Goal: Information Seeking & Learning: Learn about a topic

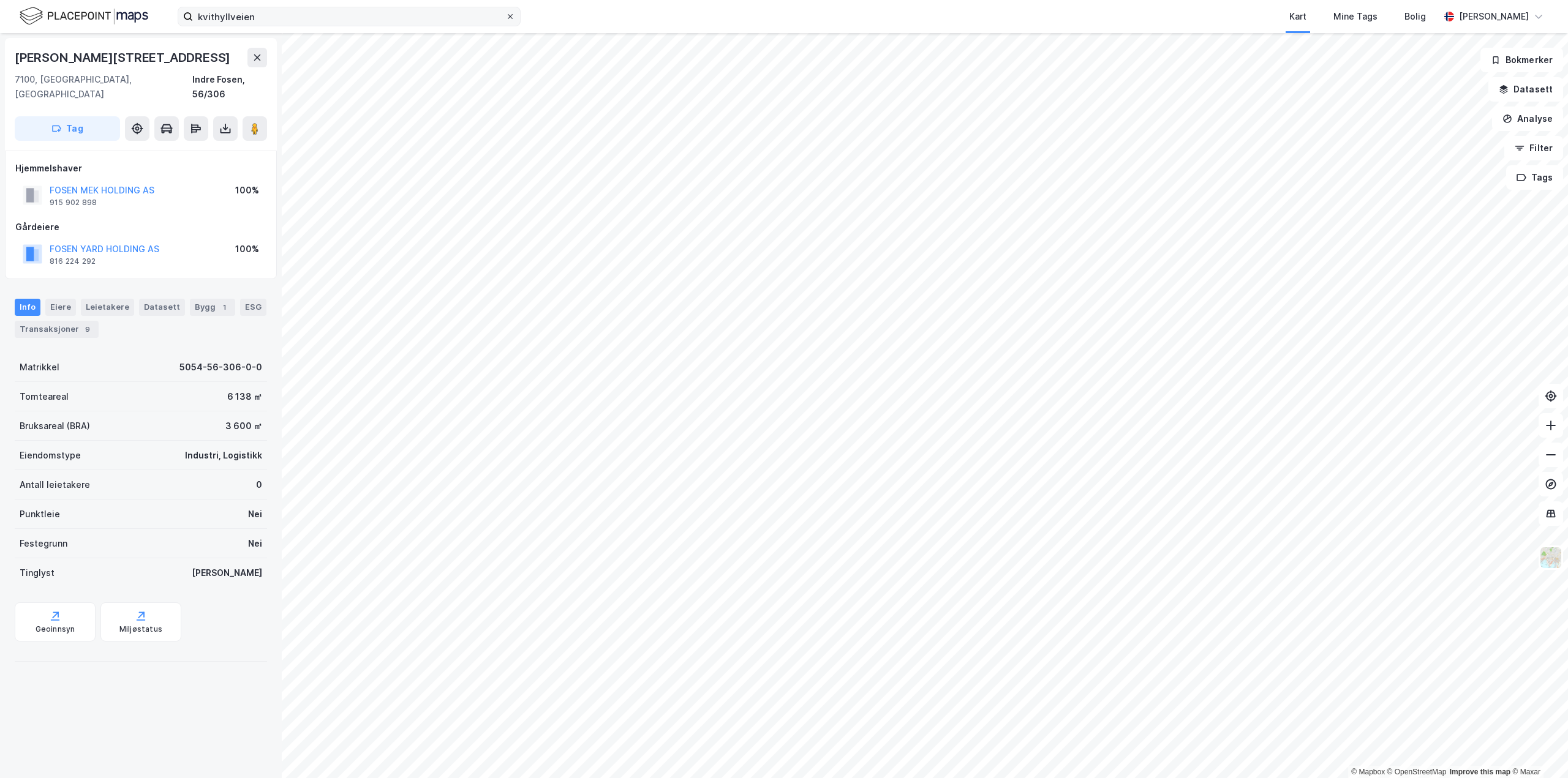
click at [514, 19] on span at bounding box center [510, 16] width 10 height 10
click at [505, 19] on input "kvithyllveien" at bounding box center [349, 16] width 312 height 19
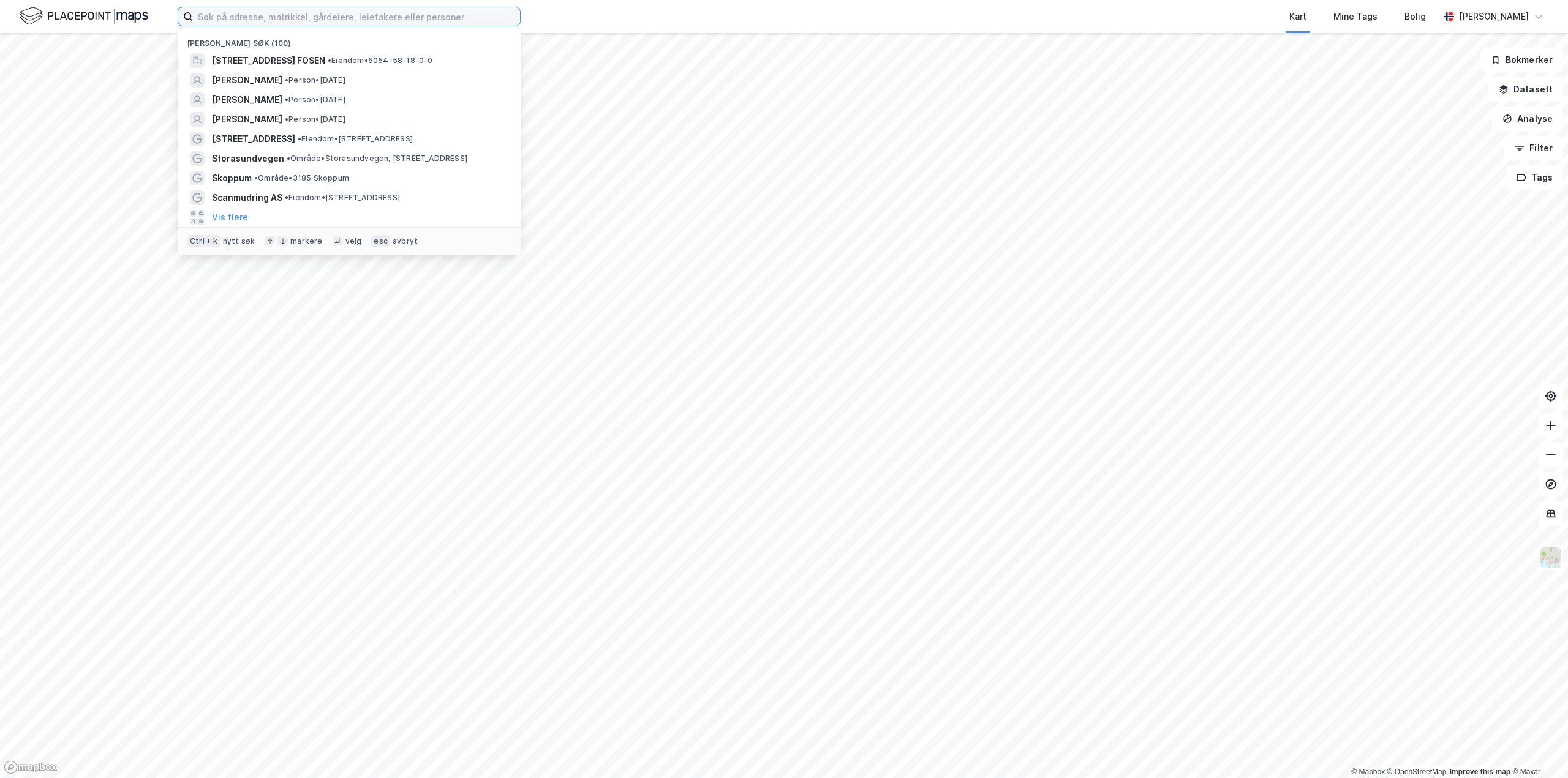
click at [436, 17] on input at bounding box center [356, 16] width 327 height 19
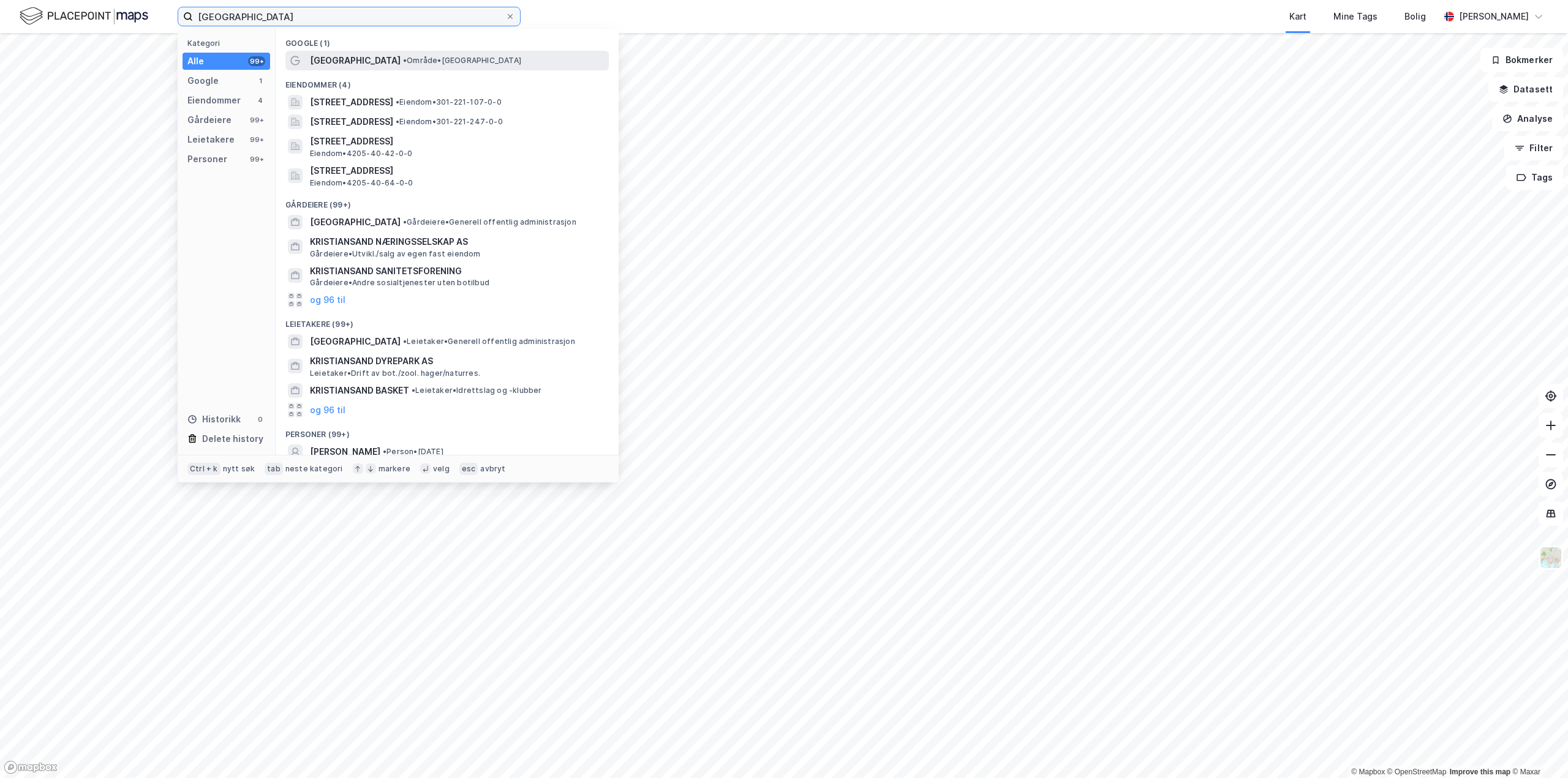
type input "kristiansand"
click at [421, 61] on span "• Område • [GEOGRAPHIC_DATA]" at bounding box center [462, 61] width 118 height 10
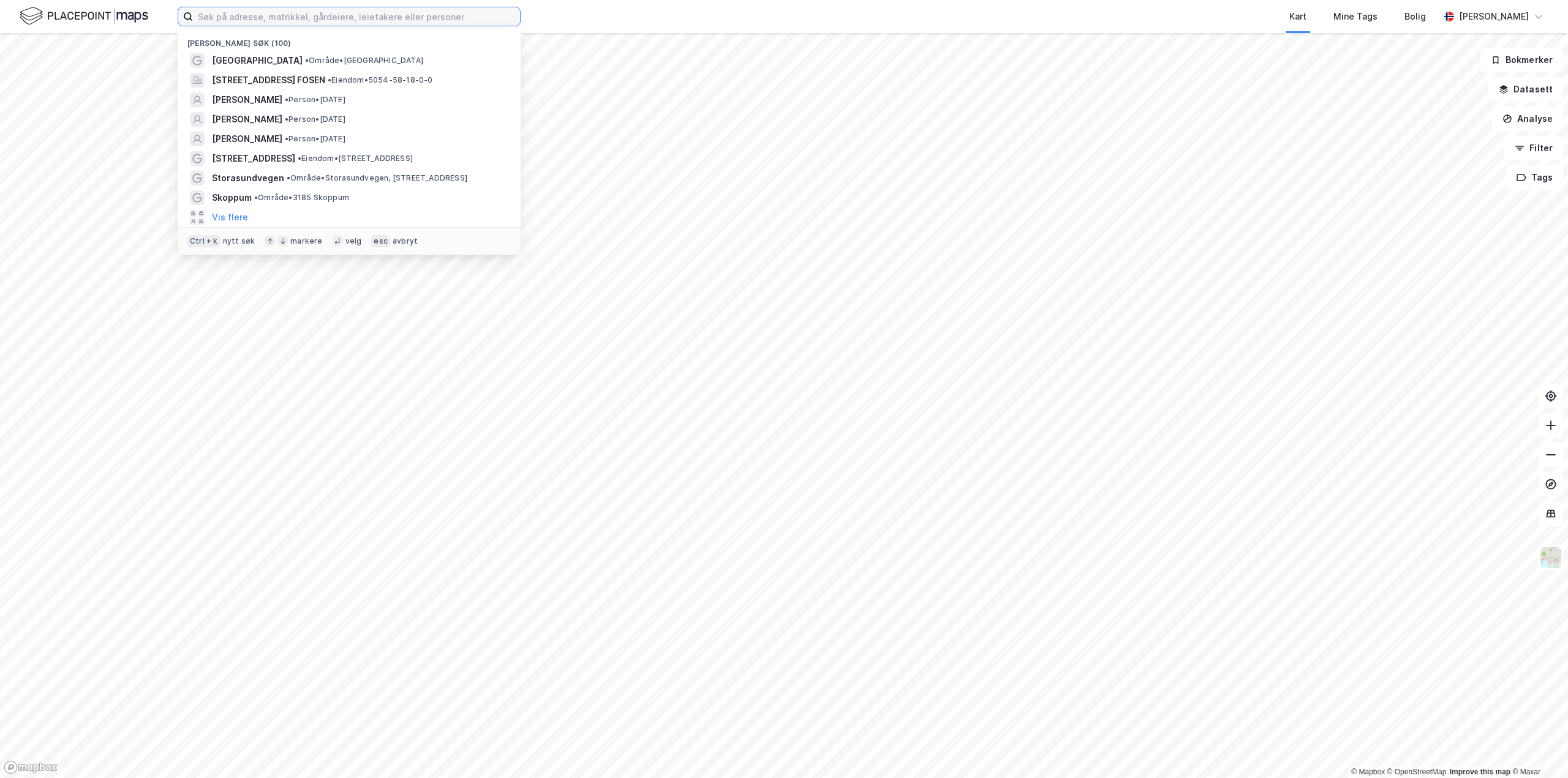
click at [324, 21] on input at bounding box center [356, 16] width 327 height 19
click at [305, 58] on span "• Område • [GEOGRAPHIC_DATA]" at bounding box center [364, 61] width 118 height 10
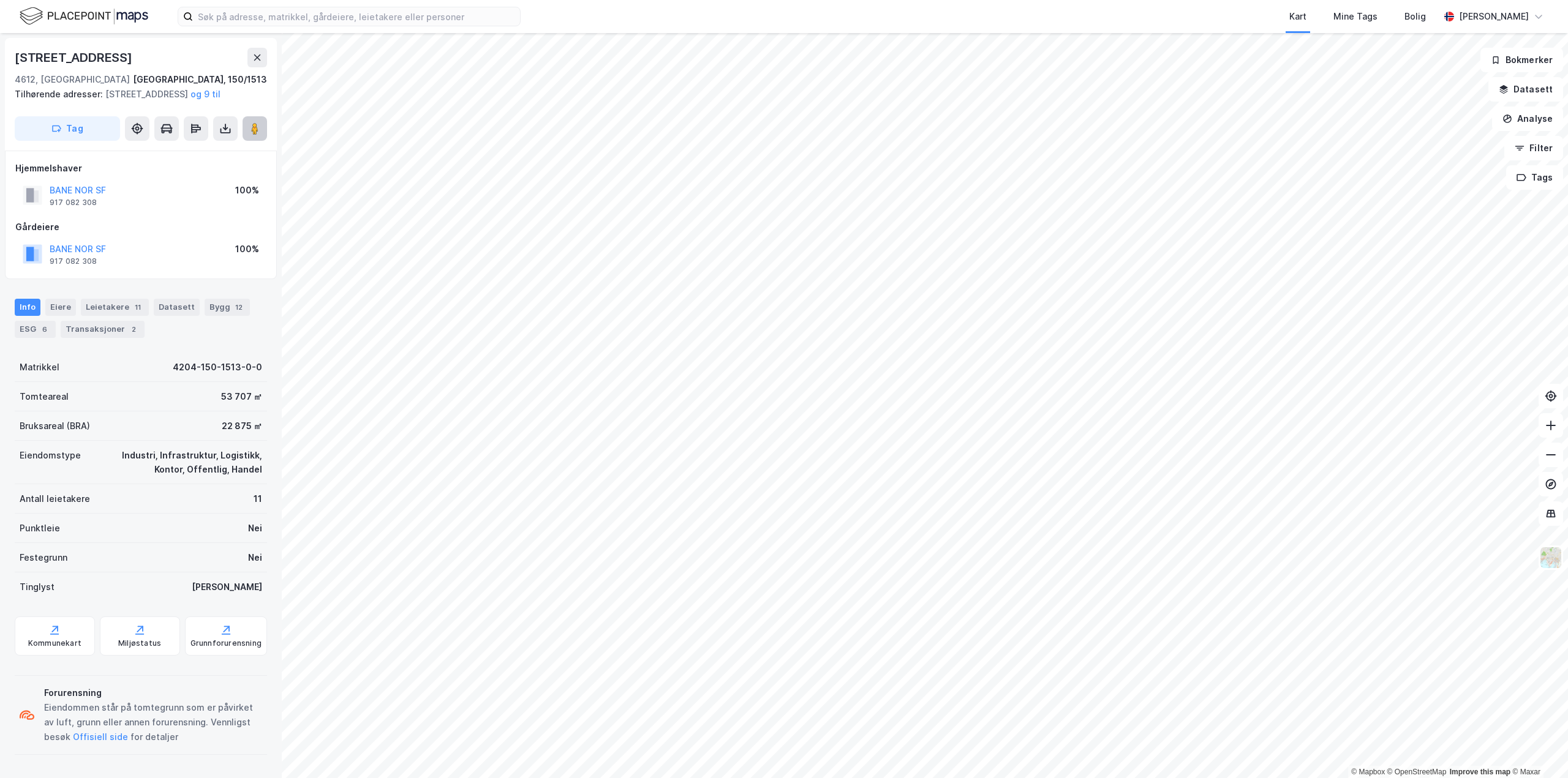
click at [254, 135] on image at bounding box center [255, 128] width 7 height 12
click at [171, 314] on div "Datasett" at bounding box center [176, 307] width 46 height 17
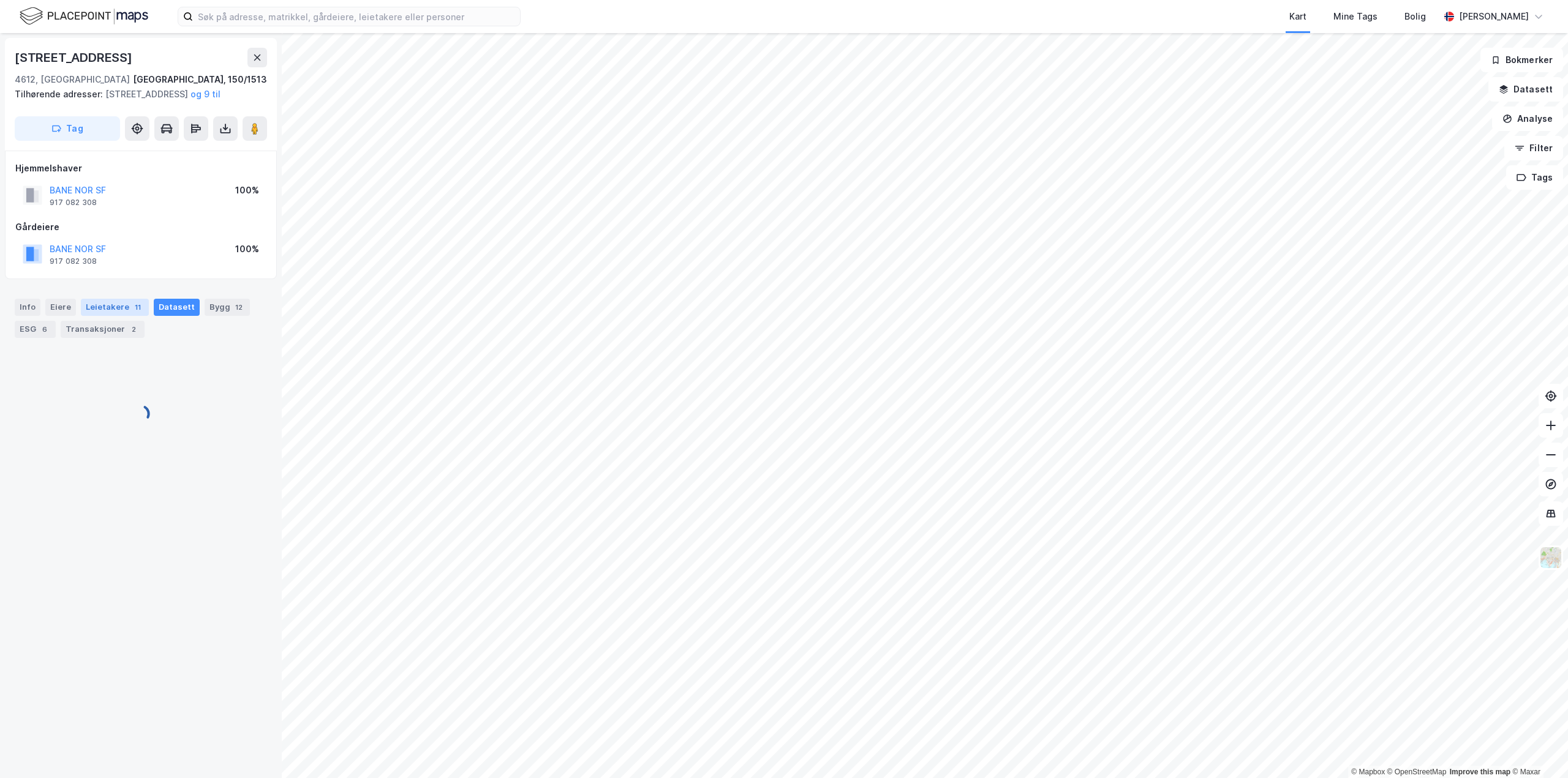
click at [100, 316] on div "Leietakere 11" at bounding box center [115, 307] width 68 height 17
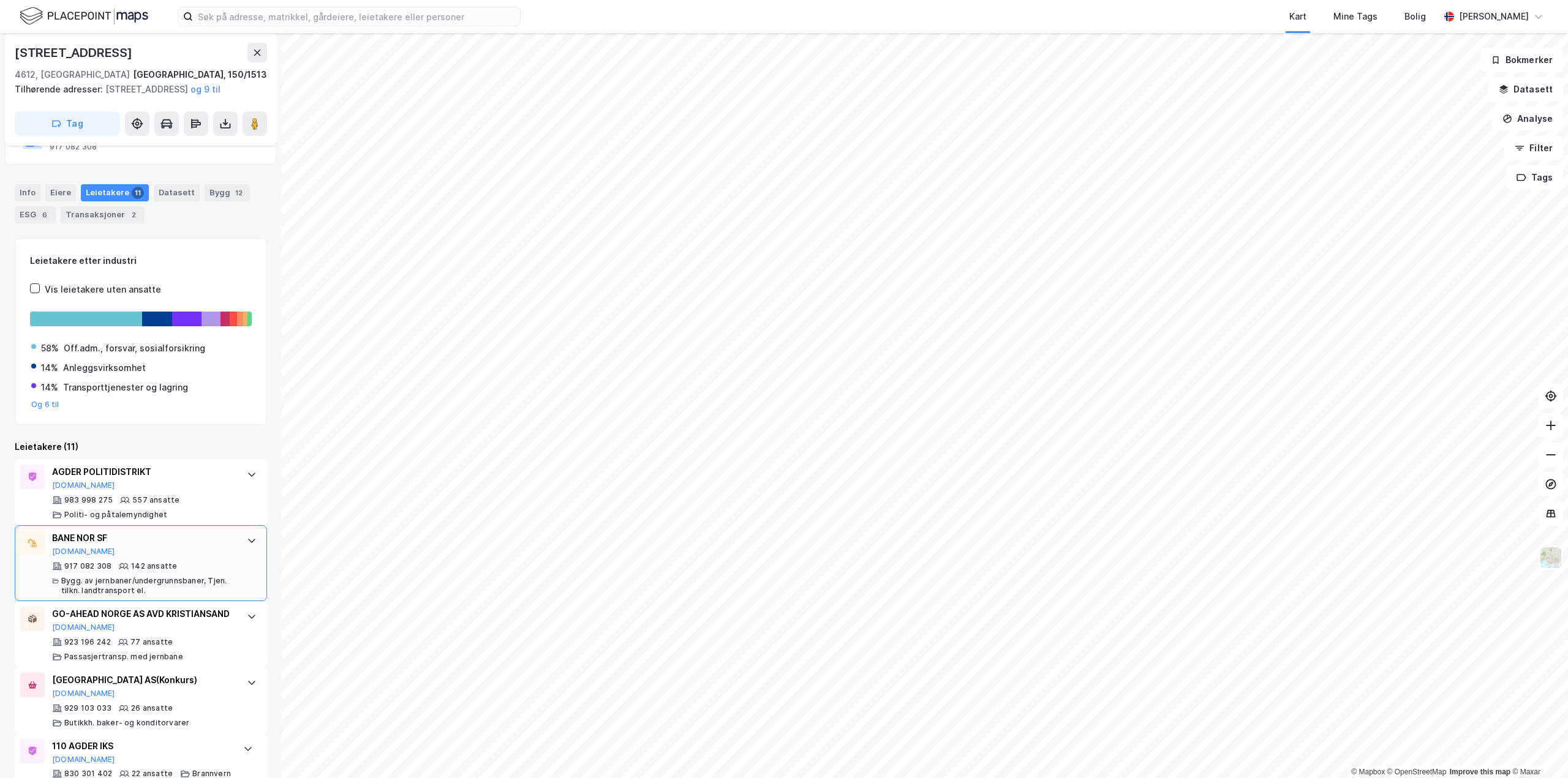
scroll to position [123, 0]
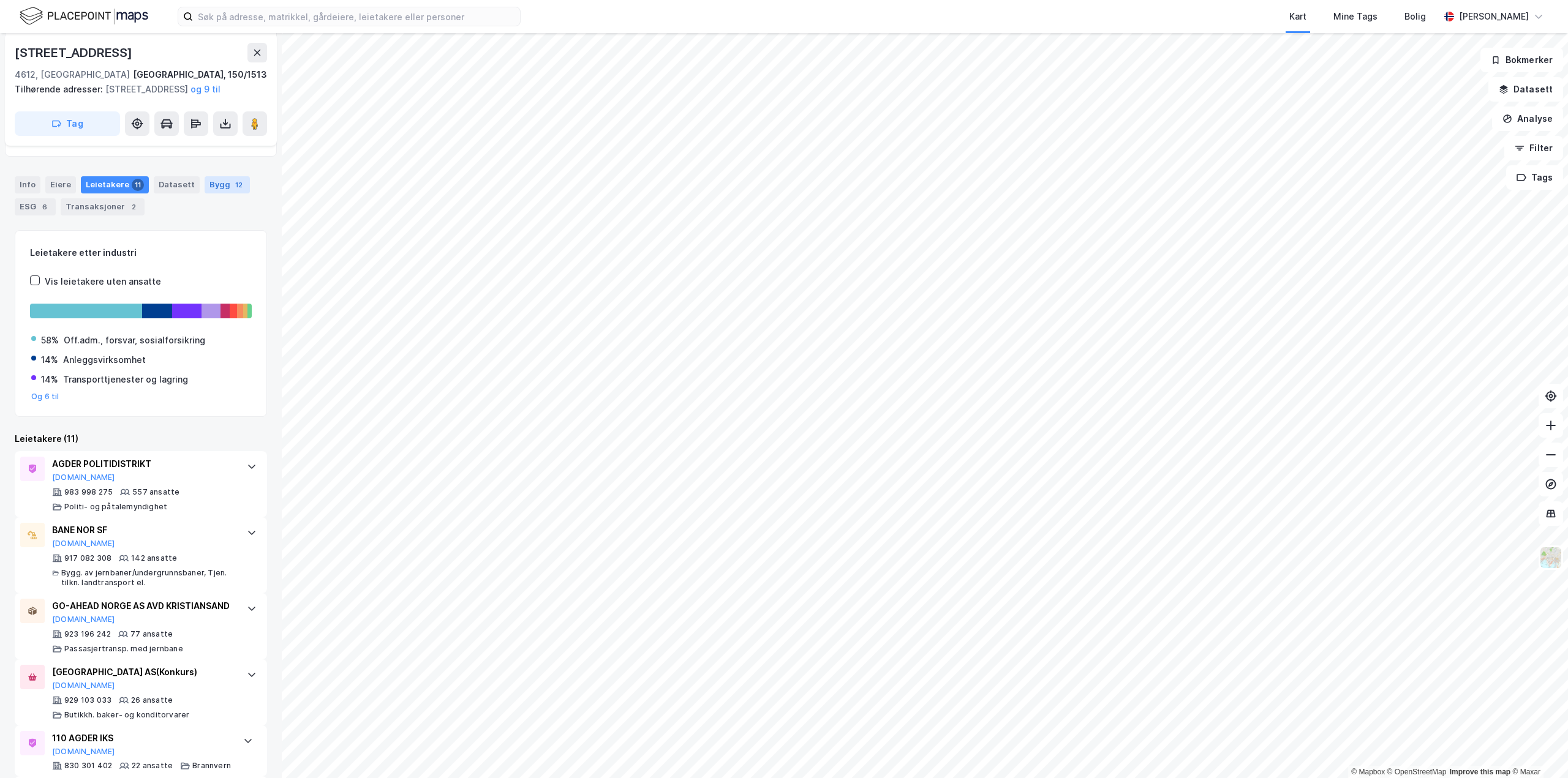
click at [216, 193] on div "Bygg 12" at bounding box center [227, 184] width 45 height 17
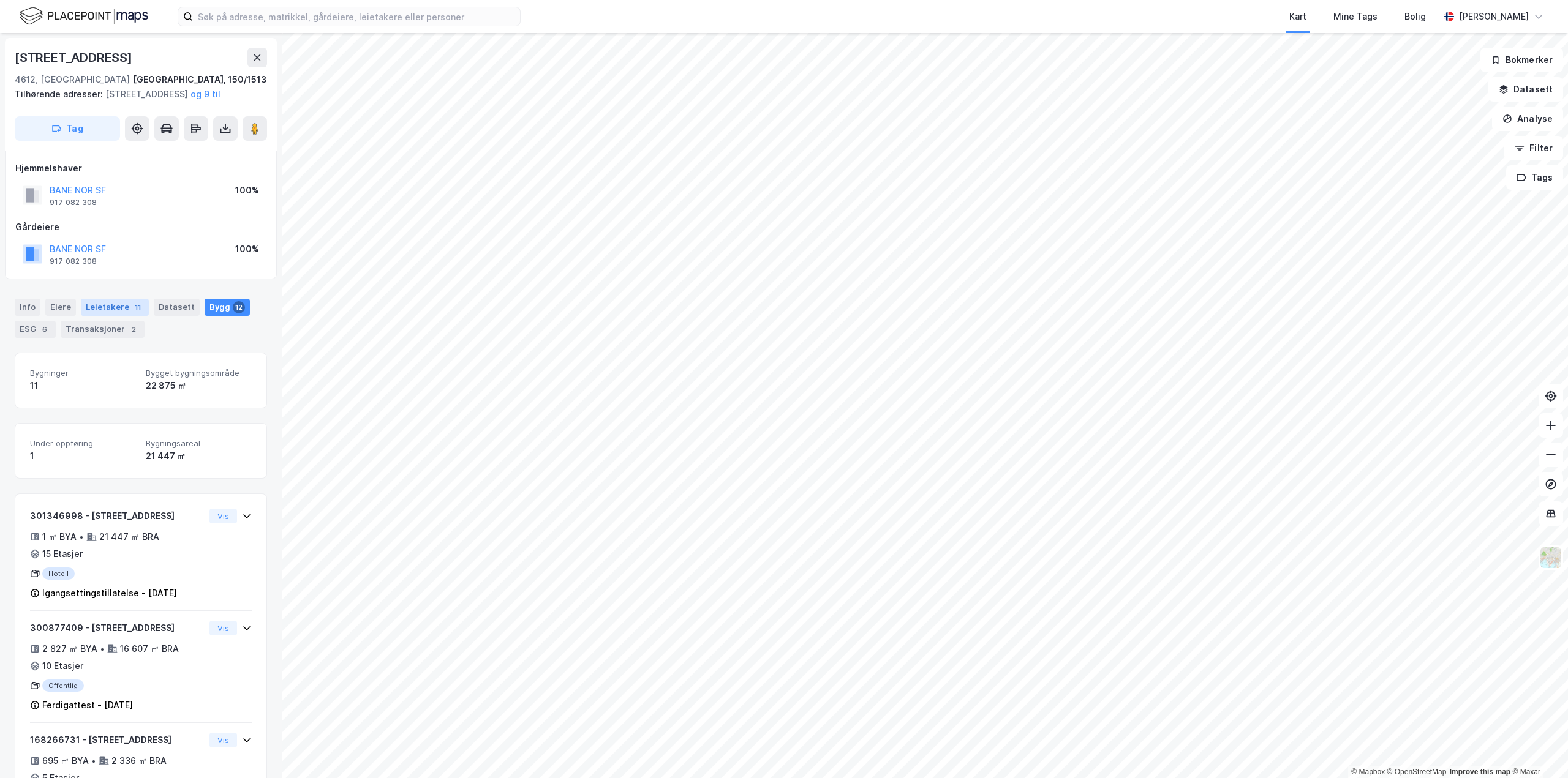
click at [113, 316] on div "Leietakere 11" at bounding box center [115, 307] width 68 height 17
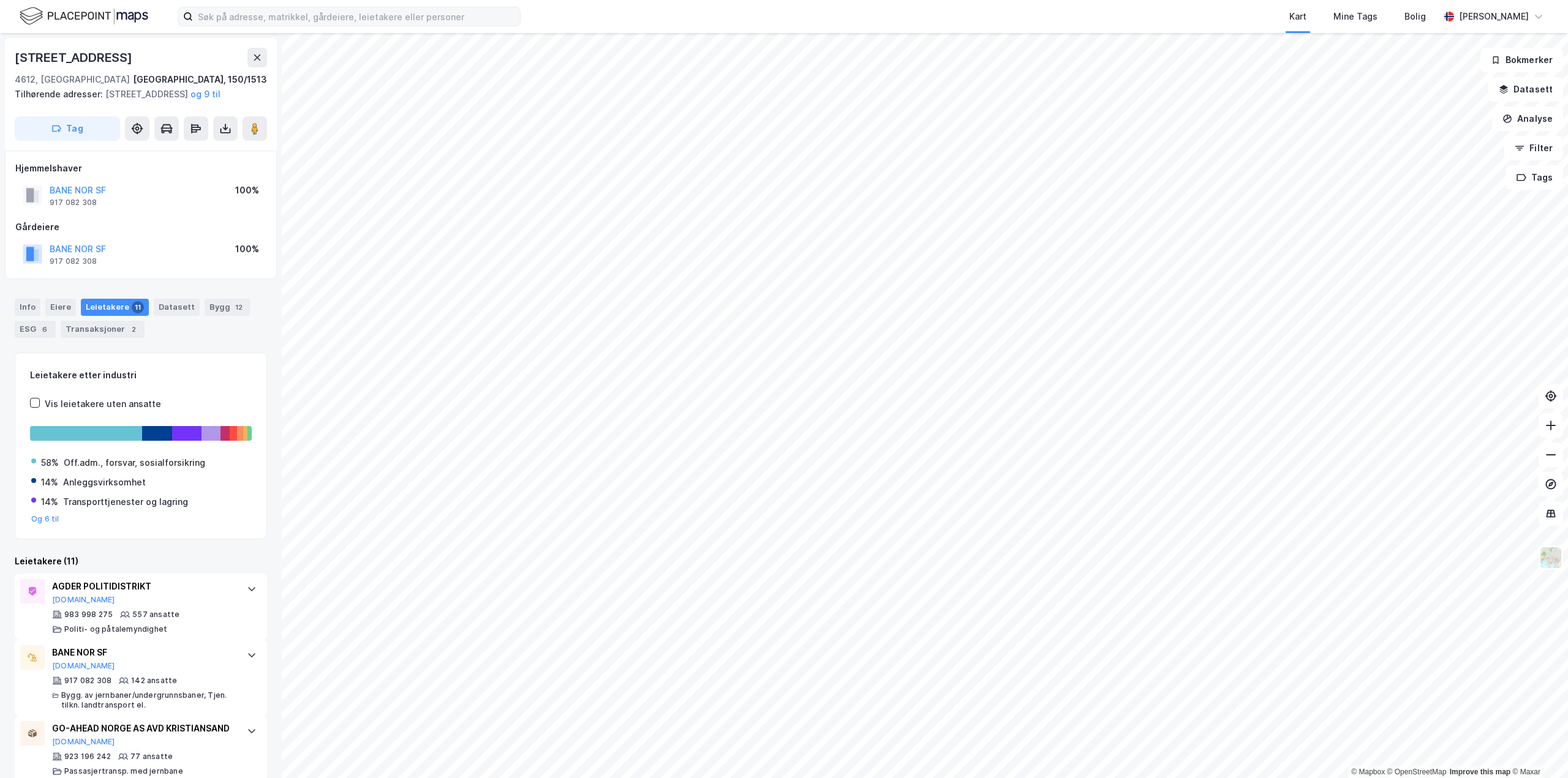
click at [263, 6] on div "Kart Mine Tags Bolig [PERSON_NAME]" at bounding box center [784, 16] width 1568 height 33
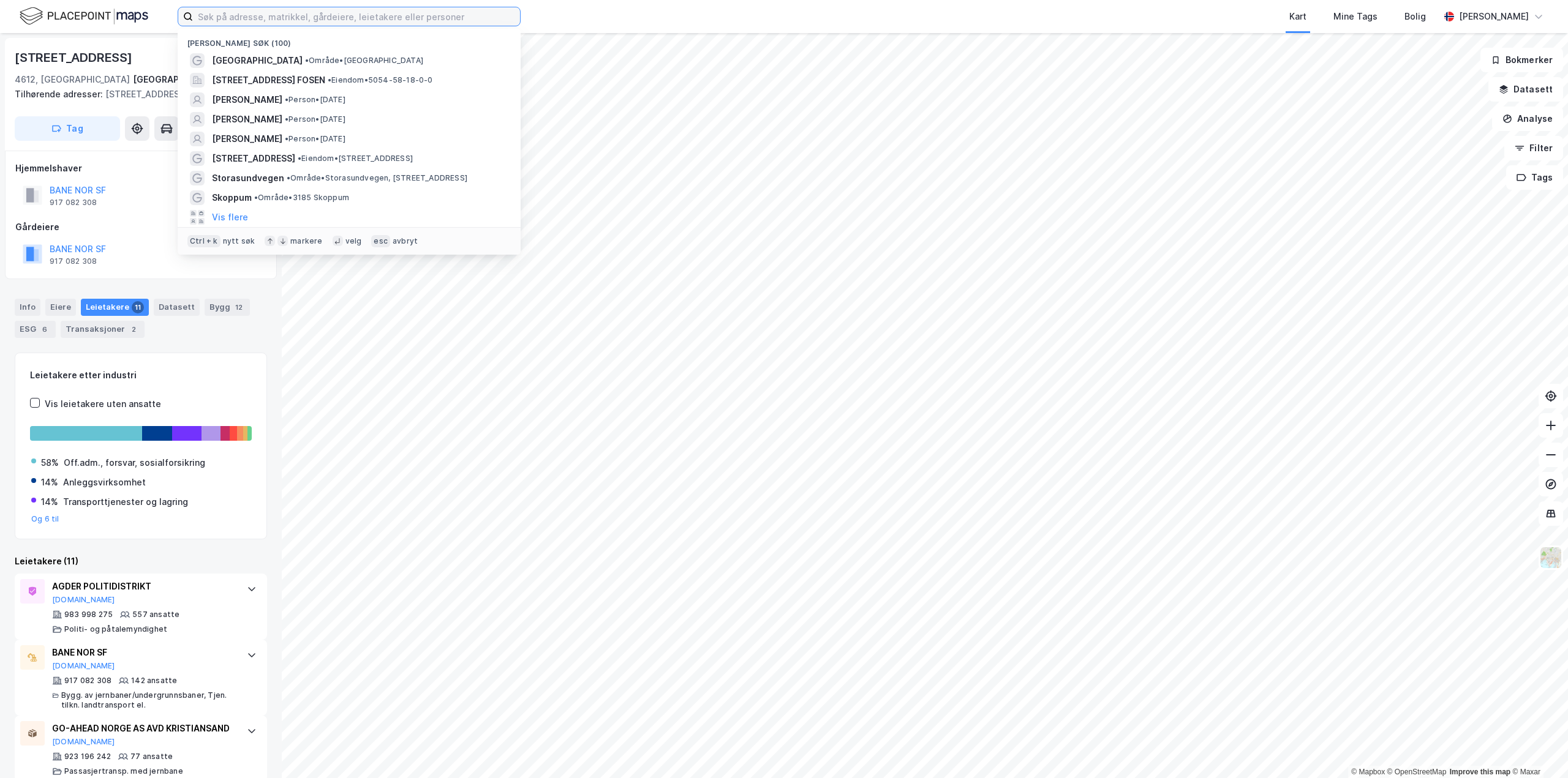
click at [267, 13] on input at bounding box center [356, 16] width 327 height 19
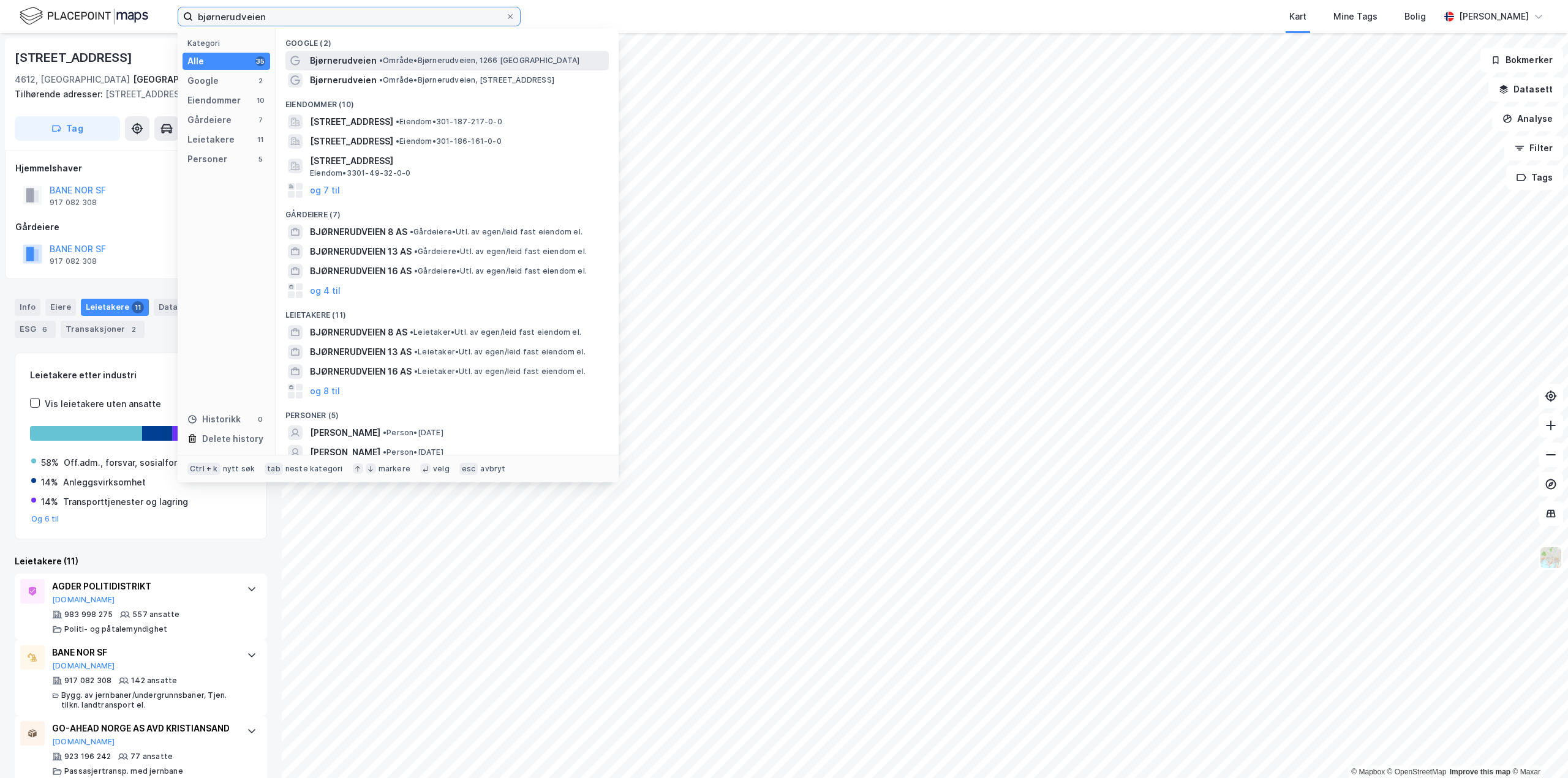
type input "bjørnerudveien"
click at [373, 65] on div "Bjørnerudveien • Område • Bjørnerudveien, 1266 [GEOGRAPHIC_DATA]" at bounding box center [457, 61] width 297 height 15
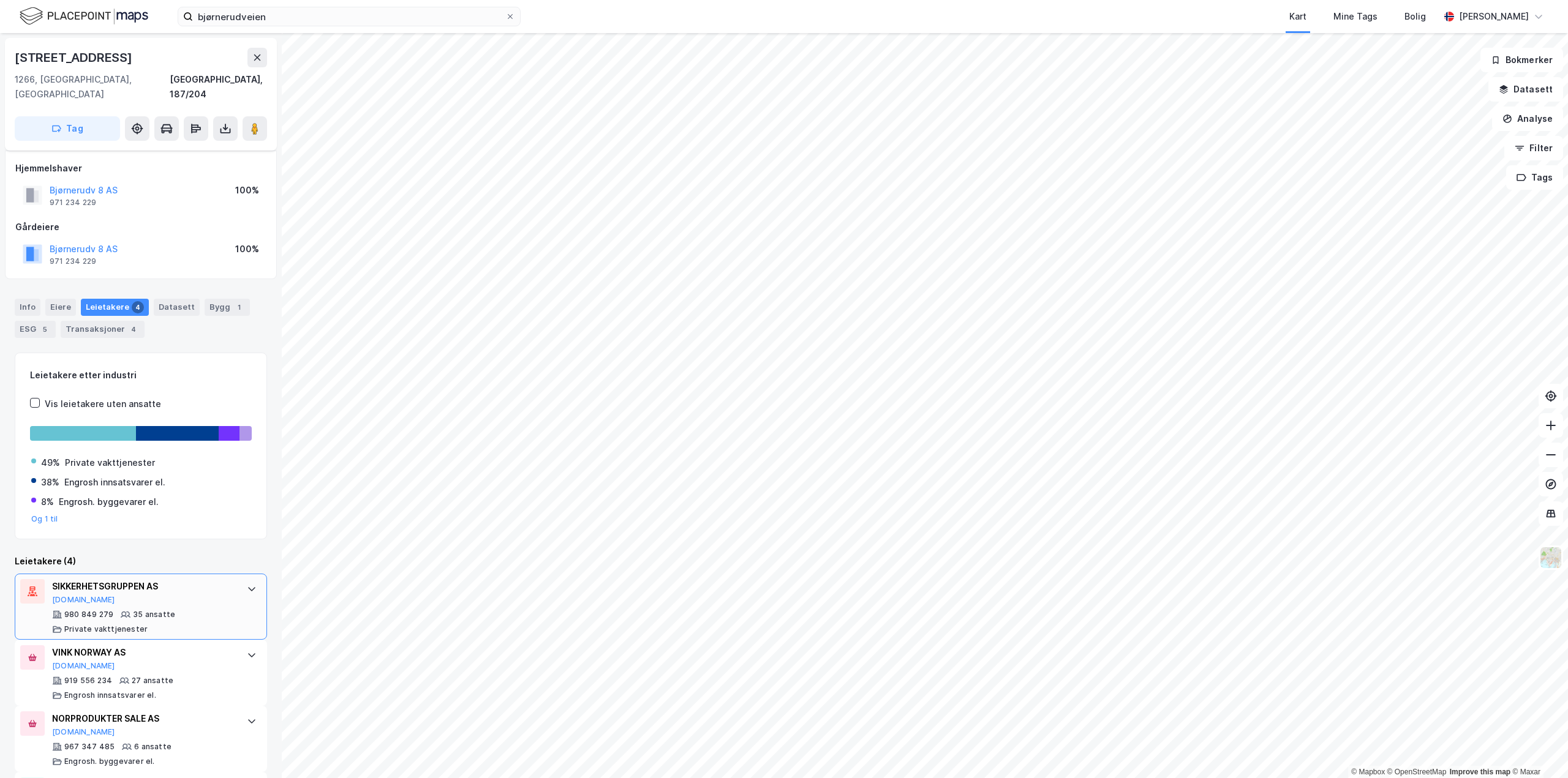
scroll to position [60, 0]
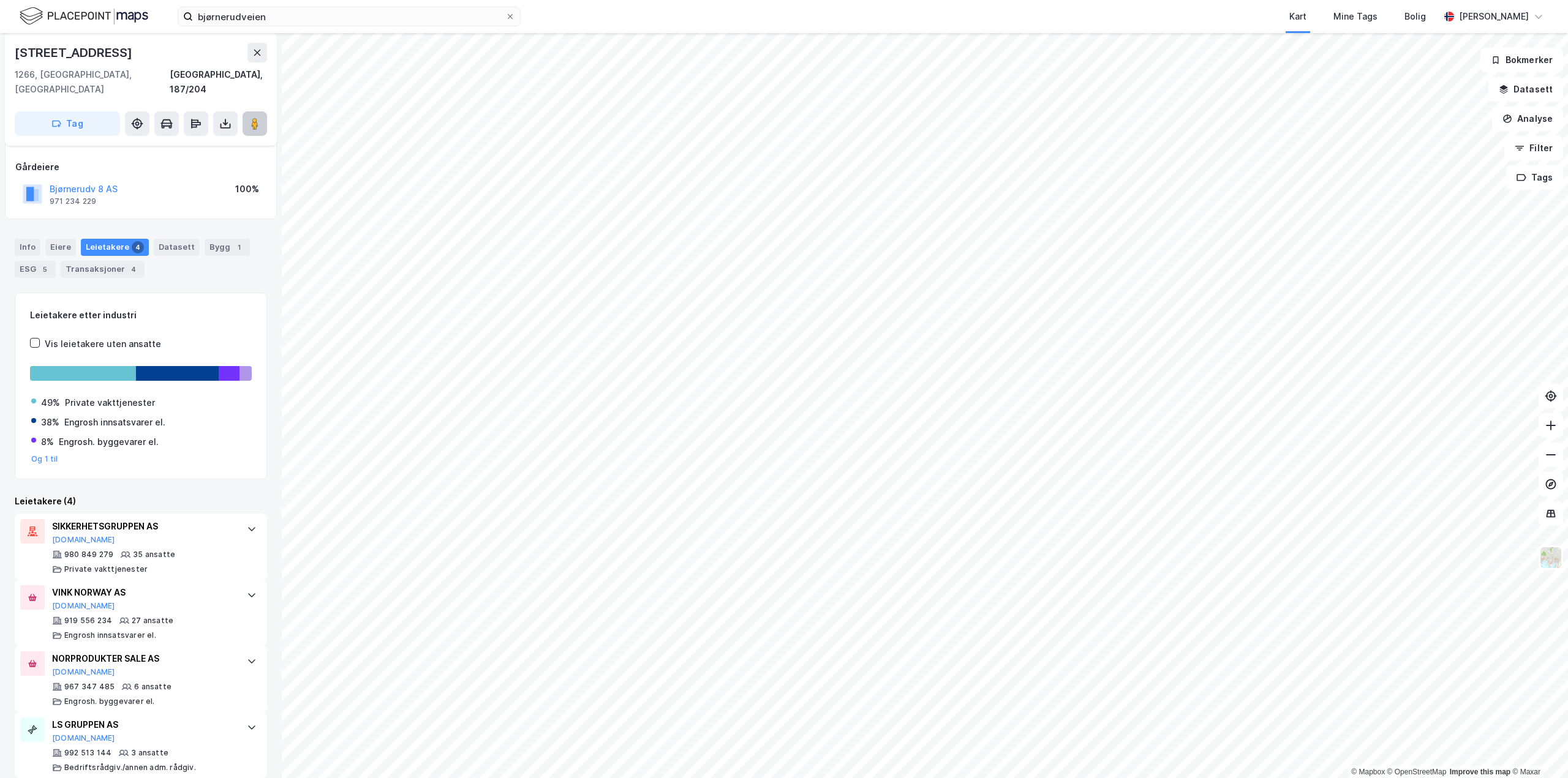
click at [259, 117] on icon at bounding box center [255, 123] width 12 height 12
